Goal: Browse casually

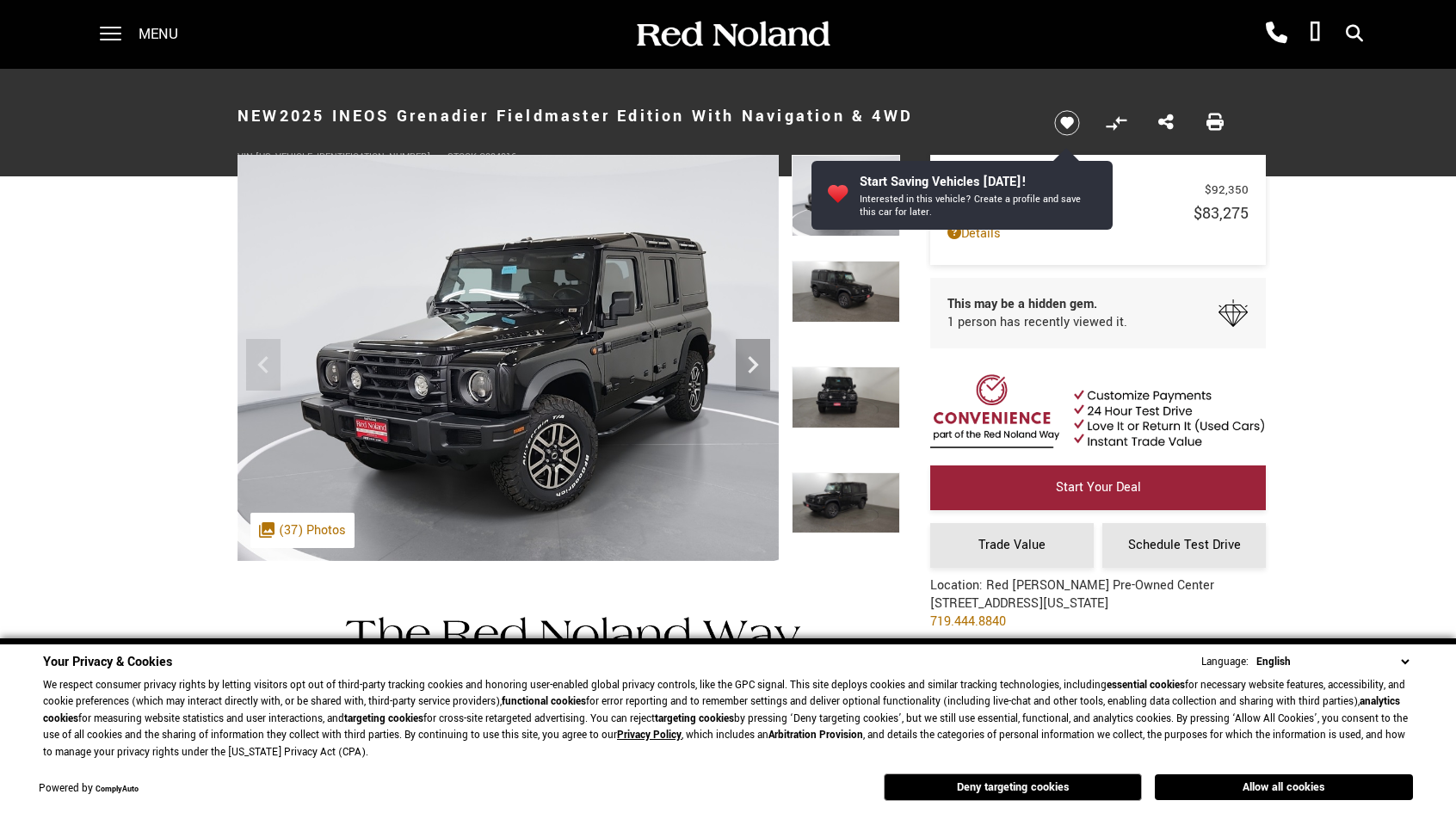
click at [750, 533] on img at bounding box center [508, 358] width 541 height 406
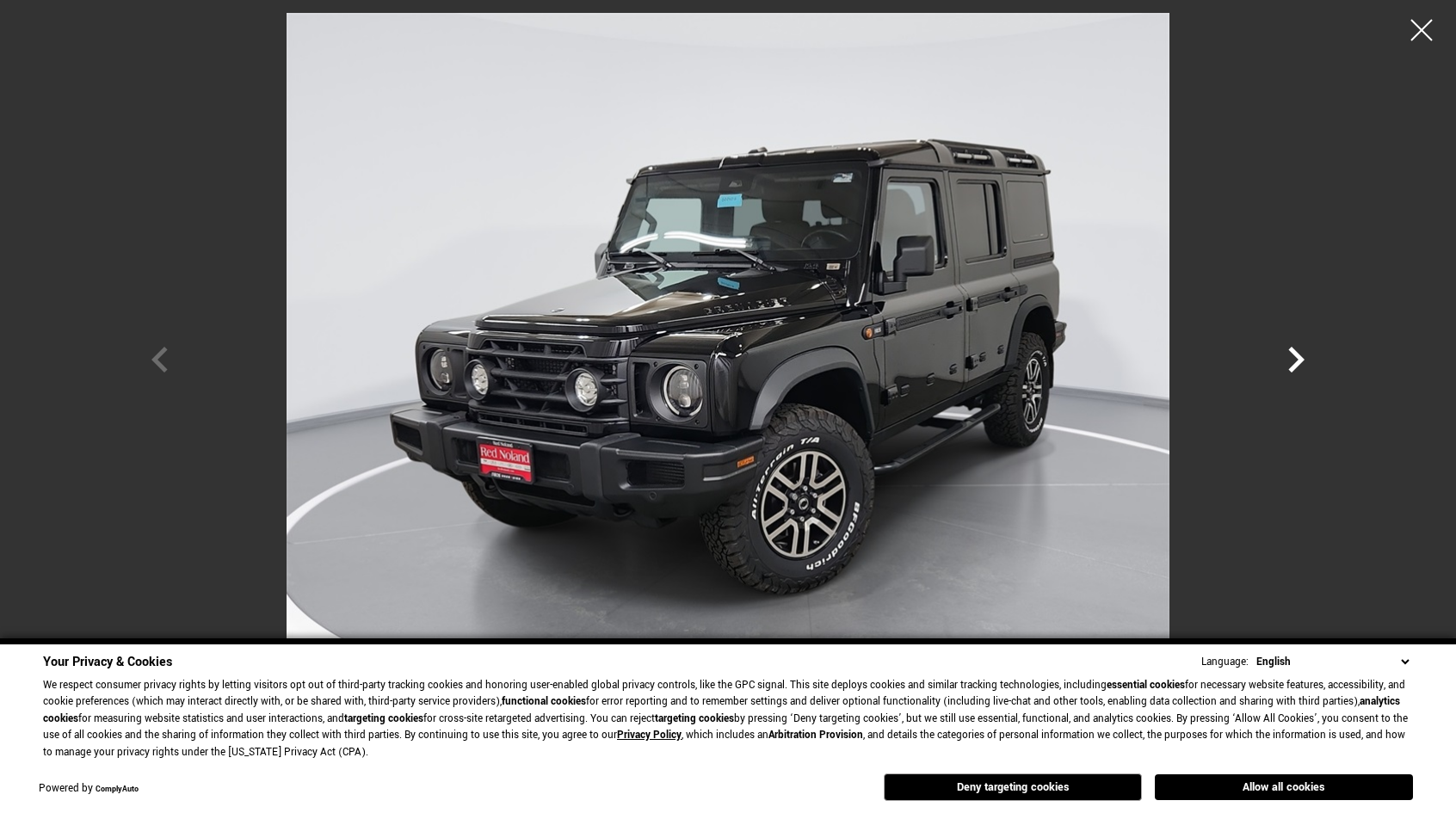
click at [1316, 346] on icon "Next" at bounding box center [1296, 360] width 52 height 52
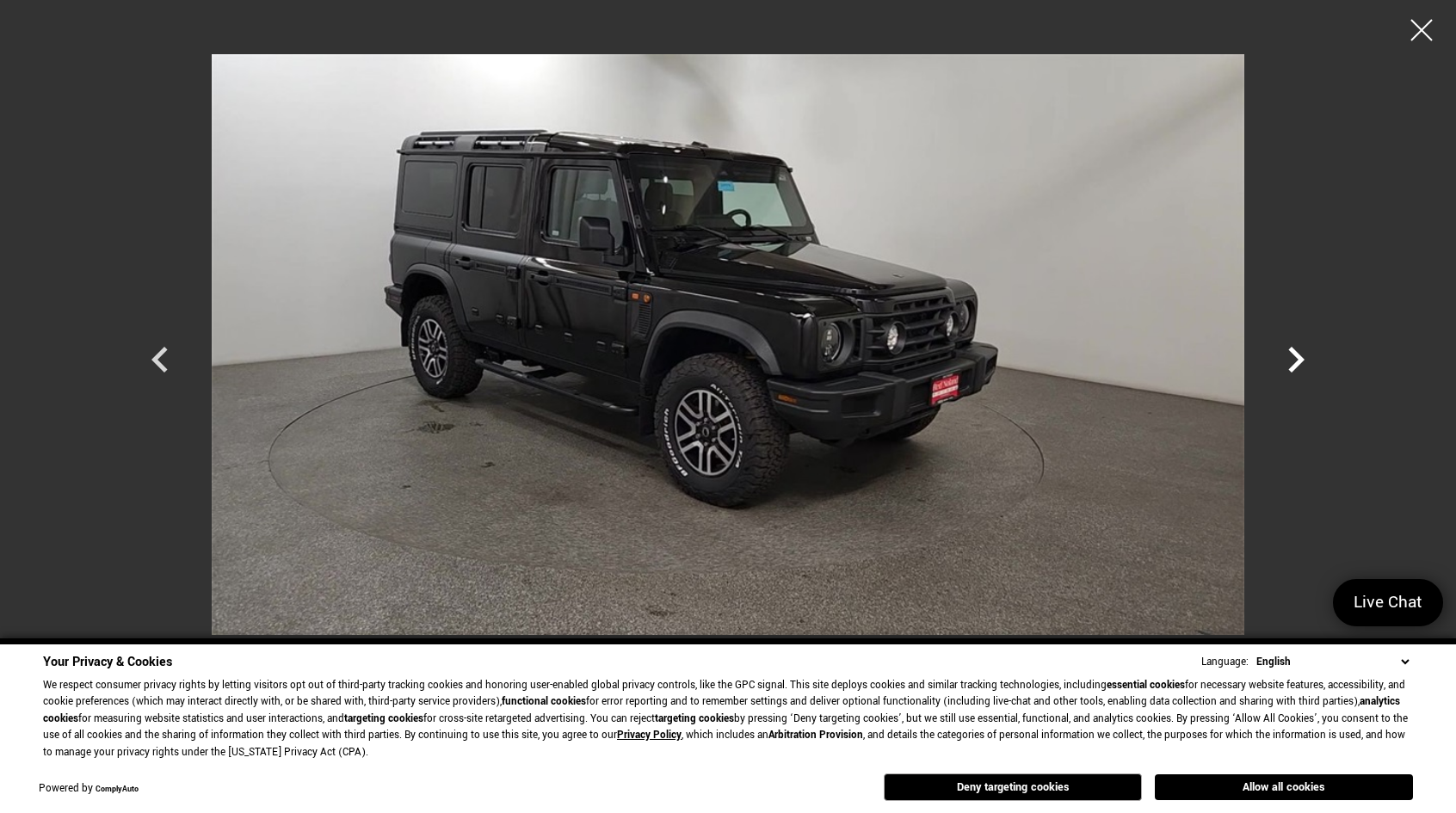
click at [1316, 346] on icon "Next" at bounding box center [1296, 360] width 52 height 52
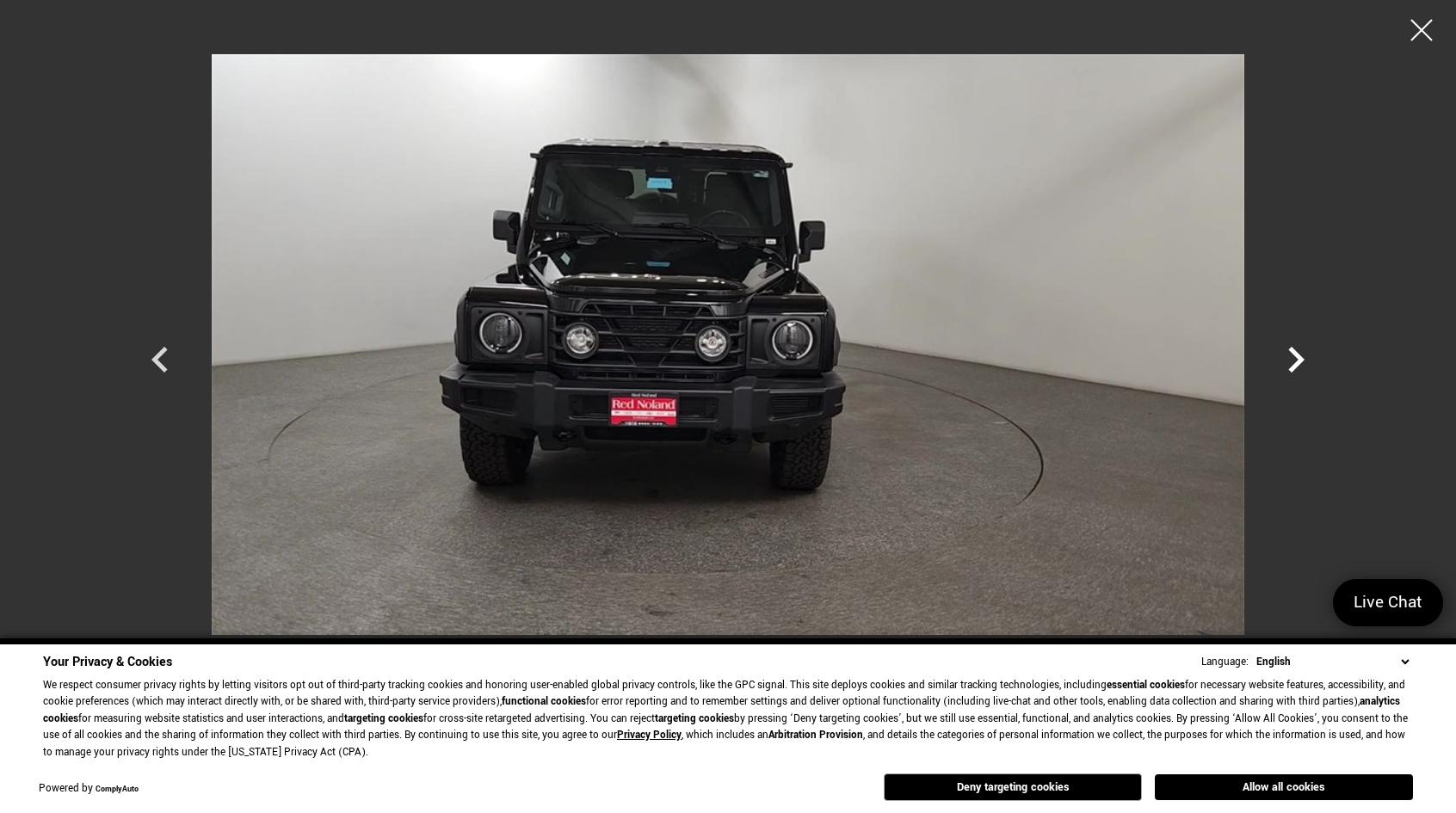
click at [1285, 357] on icon "Next" at bounding box center [1296, 360] width 52 height 52
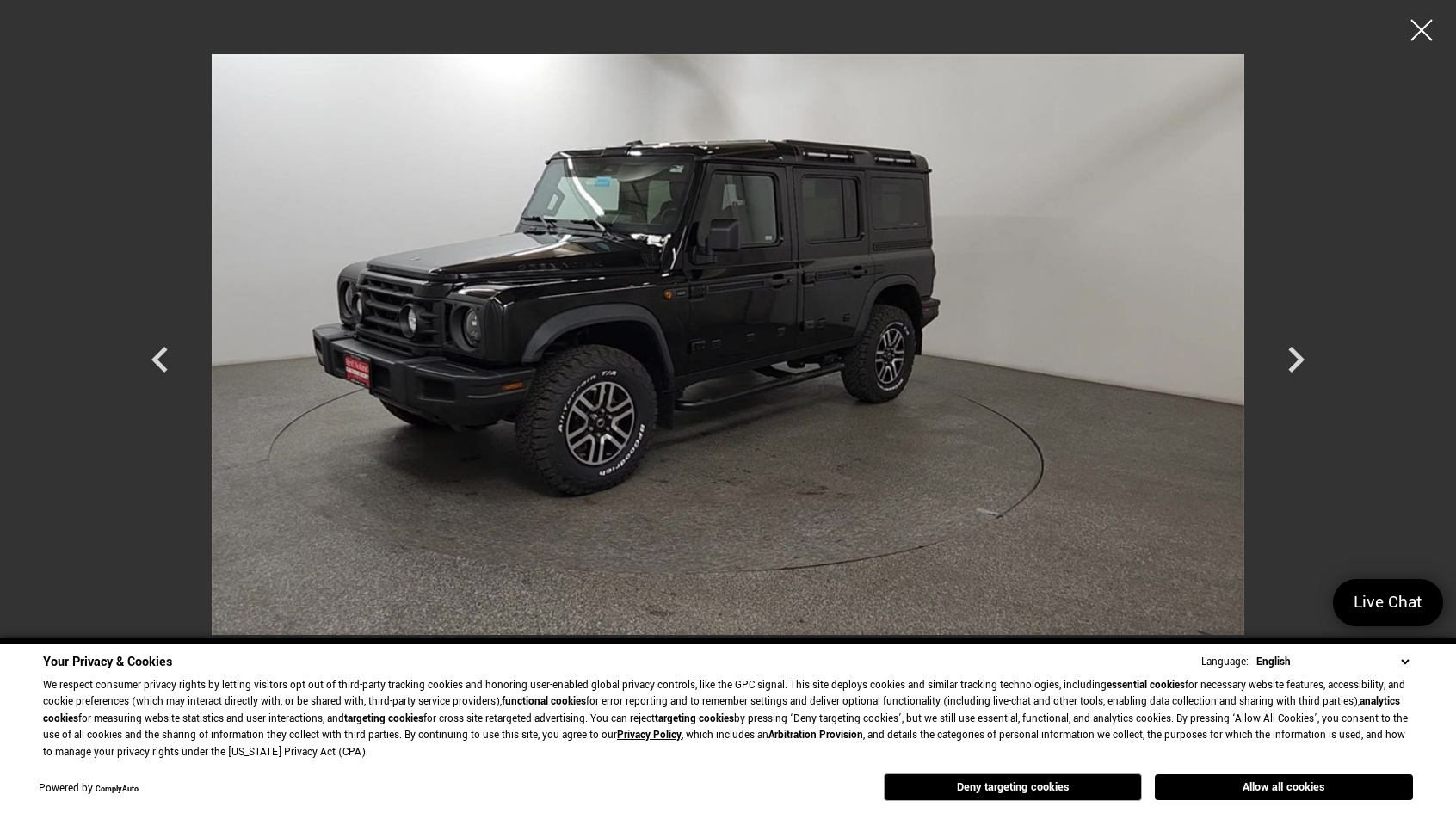
click at [1408, 664] on select "English Spanish / Español English / [GEOGRAPHIC_DATA] Korean / 한국어 Vietnamese /…" at bounding box center [1333, 662] width 161 height 18
click at [1398, 357] on div at bounding box center [728, 406] width 1456 height 813
click at [1294, 333] on div "Next" at bounding box center [1296, 364] width 52 height 78
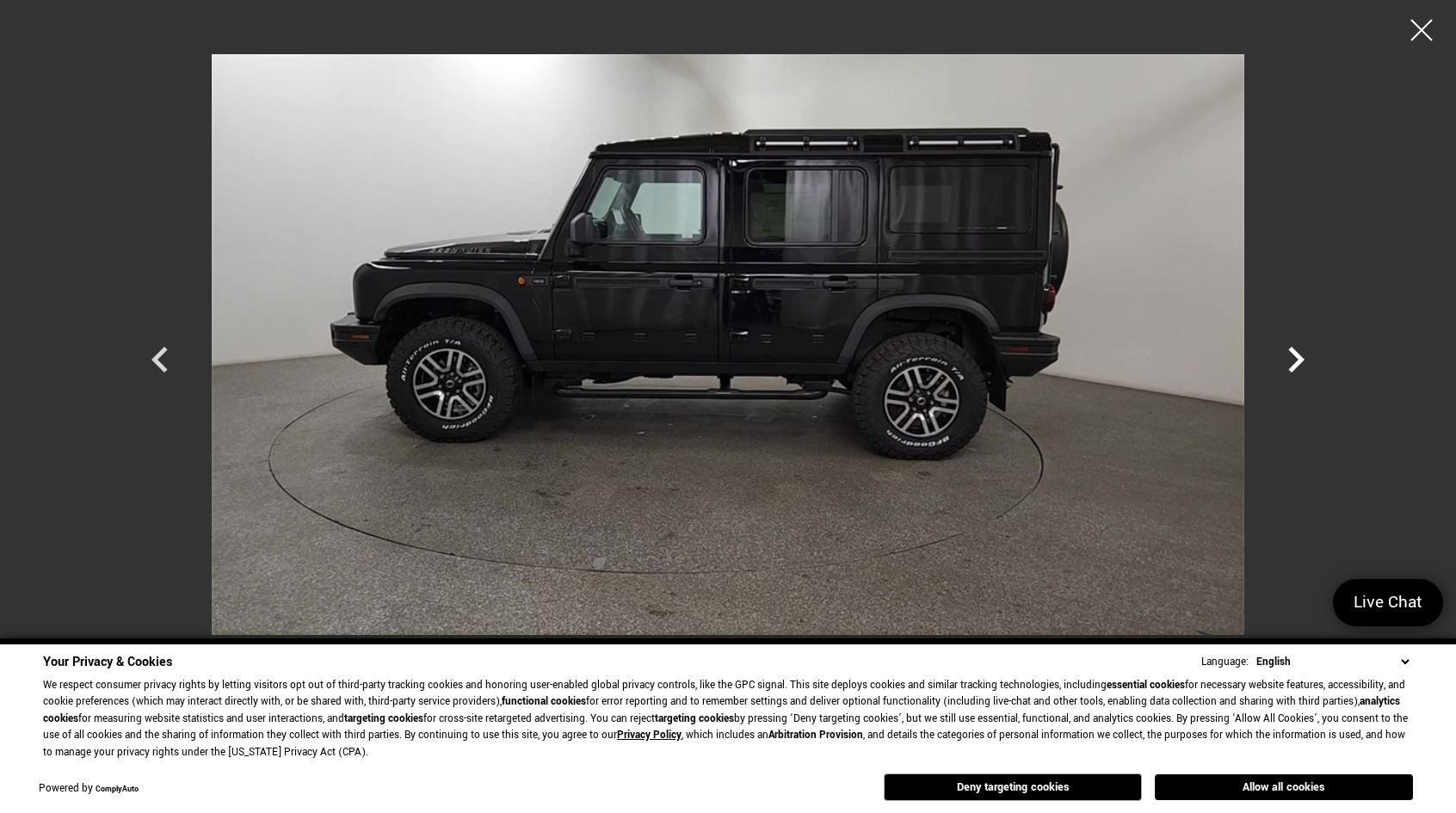
click at [1289, 351] on icon "Next" at bounding box center [1296, 360] width 52 height 52
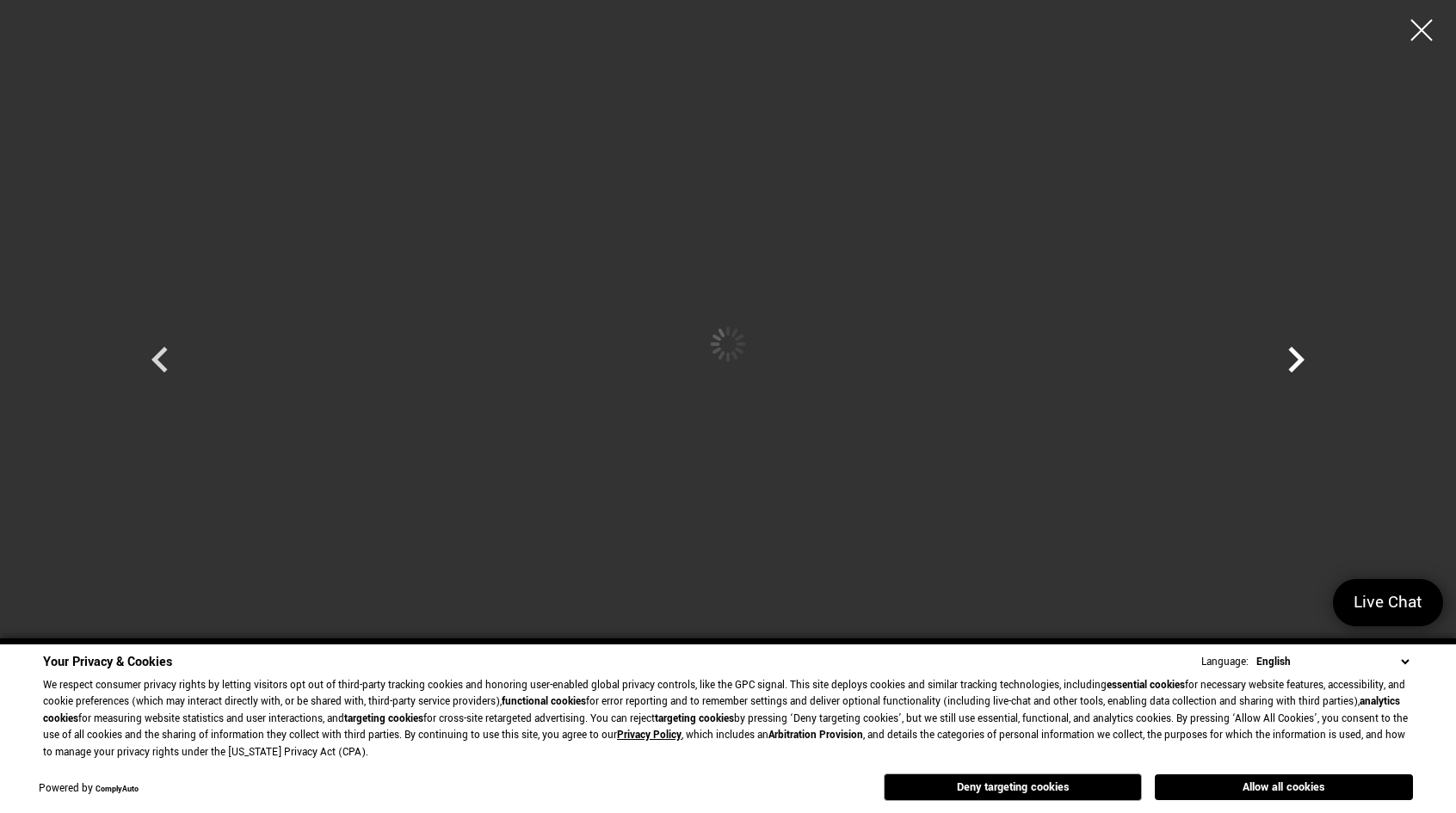
click at [1289, 351] on icon "Next" at bounding box center [1296, 360] width 52 height 52
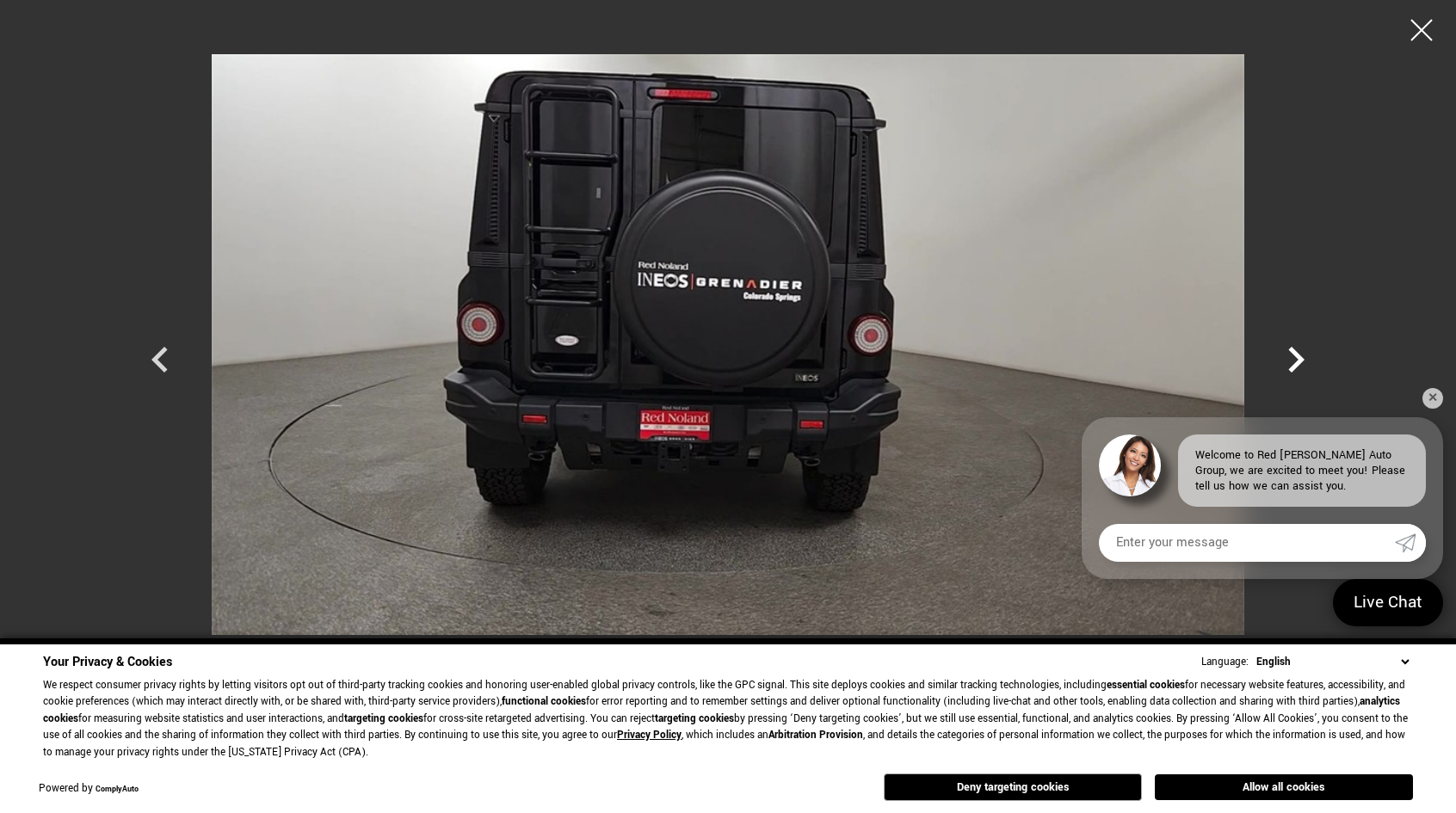
click at [1289, 351] on icon "Next" at bounding box center [1296, 360] width 52 height 52
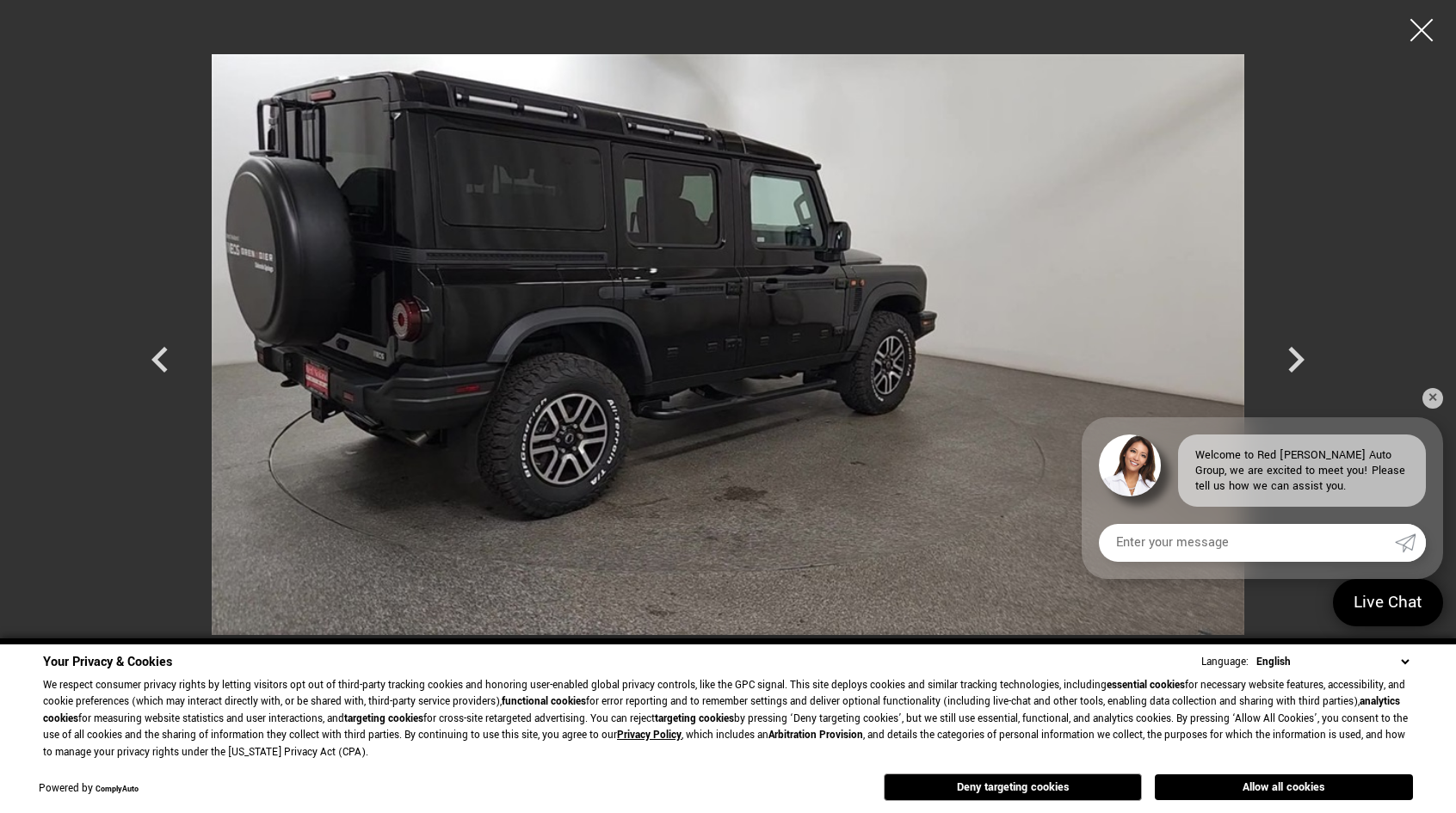
click at [1401, 47] on div at bounding box center [1421, 30] width 46 height 46
